Goal: Task Accomplishment & Management: Manage account settings

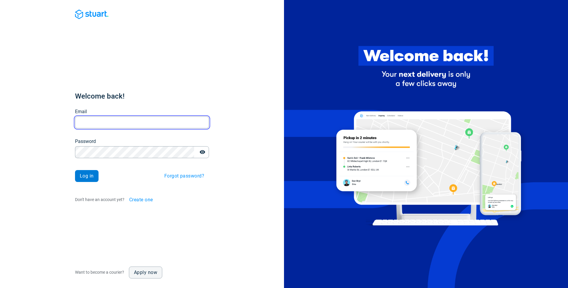
type input "[EMAIL_ADDRESS][PERSON_NAME][DOMAIN_NAME]"
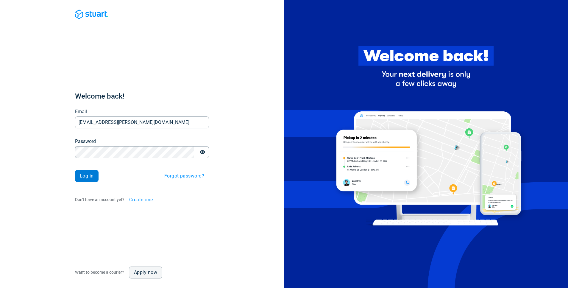
click at [95, 172] on button "Log in" at bounding box center [87, 176] width 24 height 12
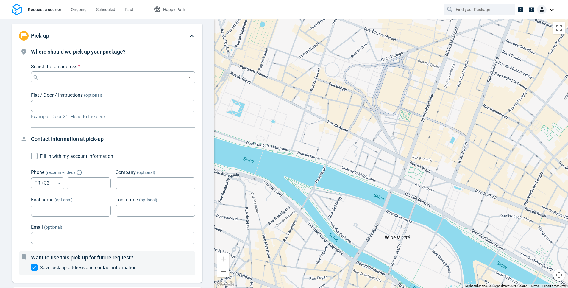
click at [551, 9] on div at bounding box center [546, 10] width 19 height 10
click at [531, 38] on span "Settings" at bounding box center [530, 37] width 15 height 6
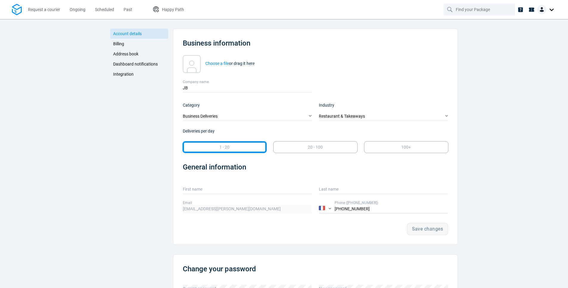
click at [146, 77] on link "Integration" at bounding box center [139, 74] width 58 height 10
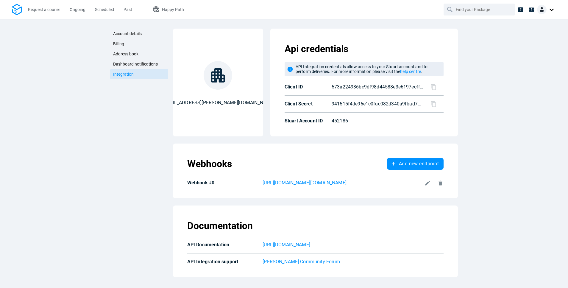
click at [434, 87] on icon at bounding box center [433, 87] width 6 height 6
click at [434, 101] on icon at bounding box center [433, 104] width 6 height 6
click at [431, 89] on icon at bounding box center [433, 87] width 6 height 6
click at [434, 107] on icon at bounding box center [433, 104] width 5 height 6
